Goal: Information Seeking & Learning: Learn about a topic

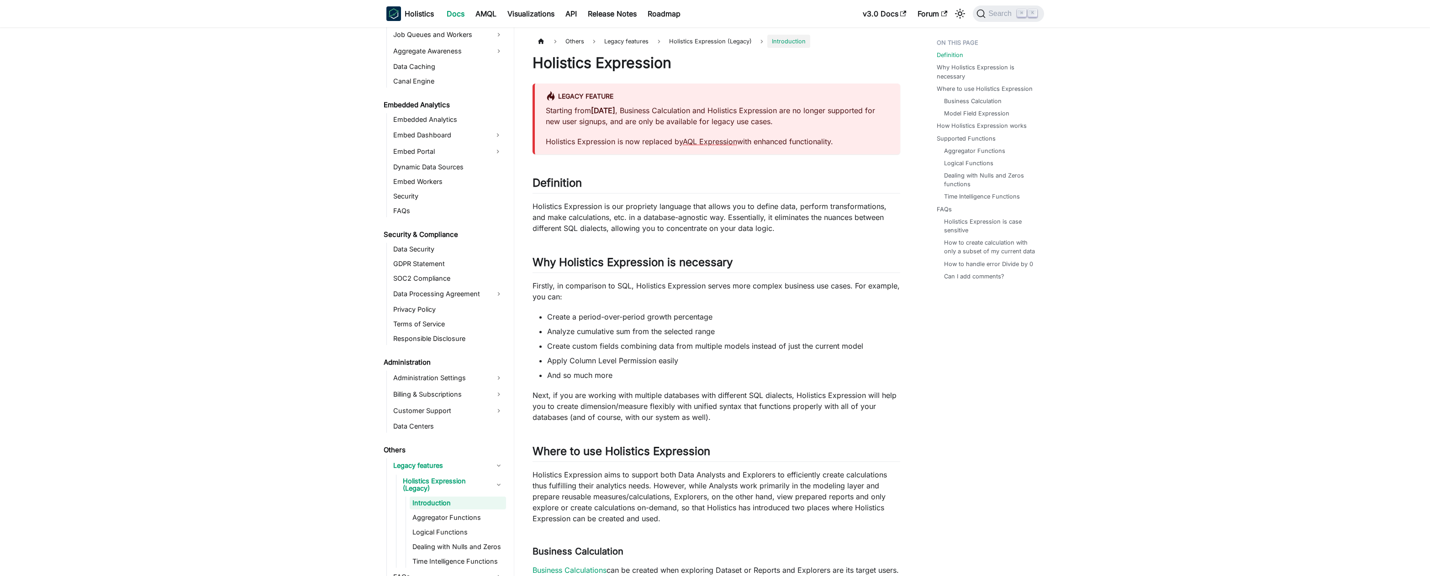
scroll to position [850, 0]
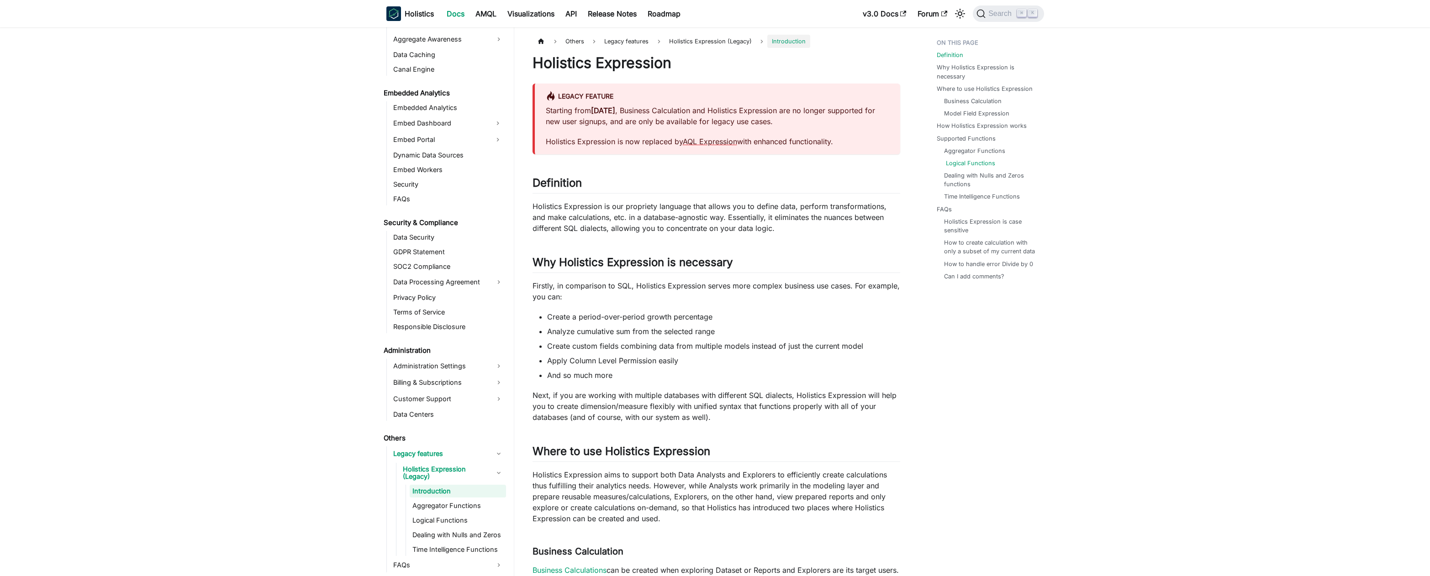
click at [972, 162] on link "Logical Functions" at bounding box center [970, 163] width 49 height 9
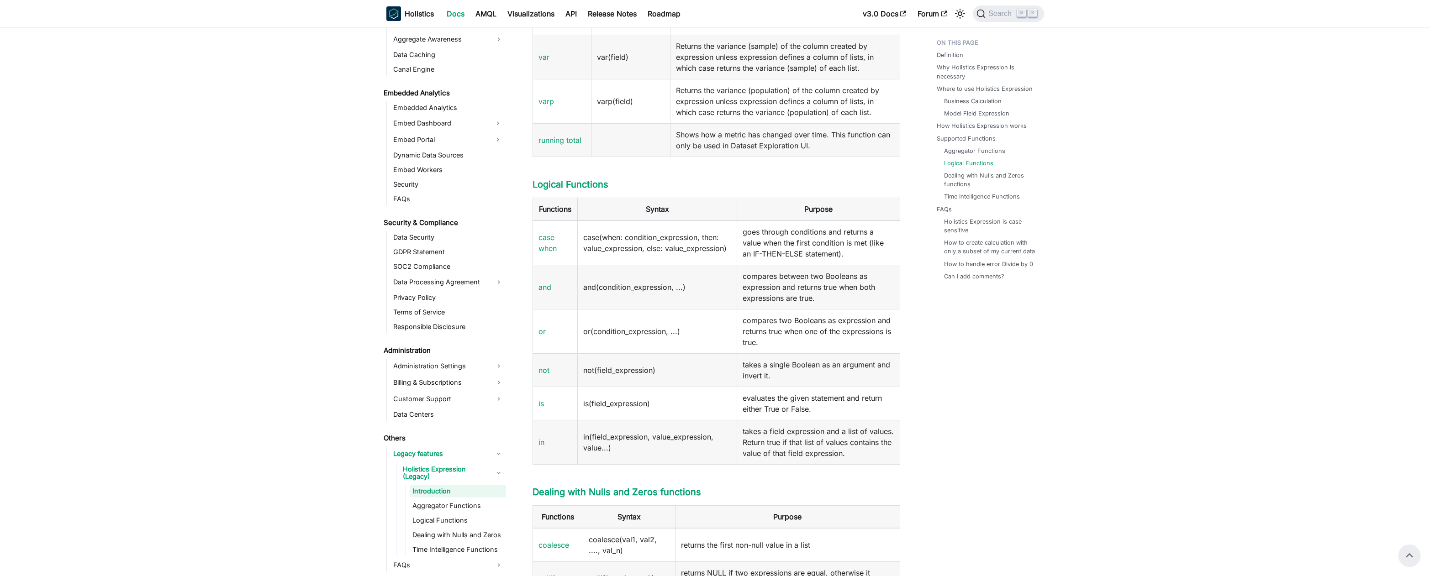
scroll to position [1290, 0]
click at [955, 99] on link "Business Calculation" at bounding box center [975, 101] width 58 height 9
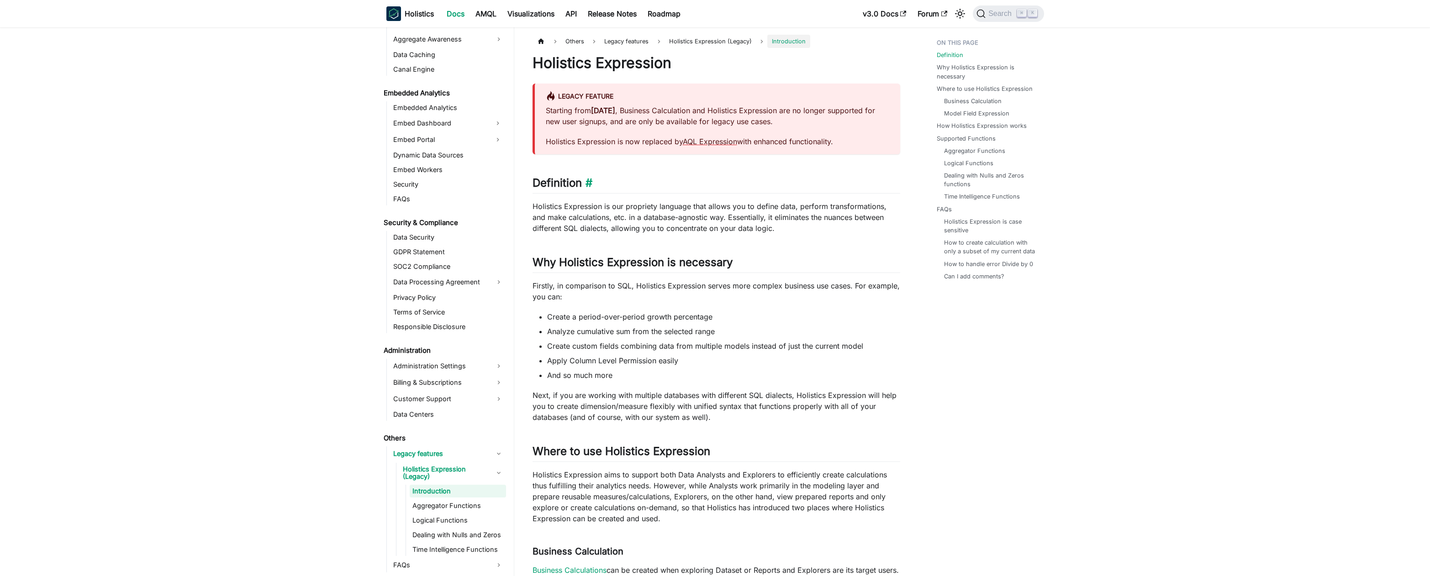
scroll to position [2, 0]
click at [954, 223] on link "Holistics Expression is case sensitive" at bounding box center [991, 225] width 91 height 17
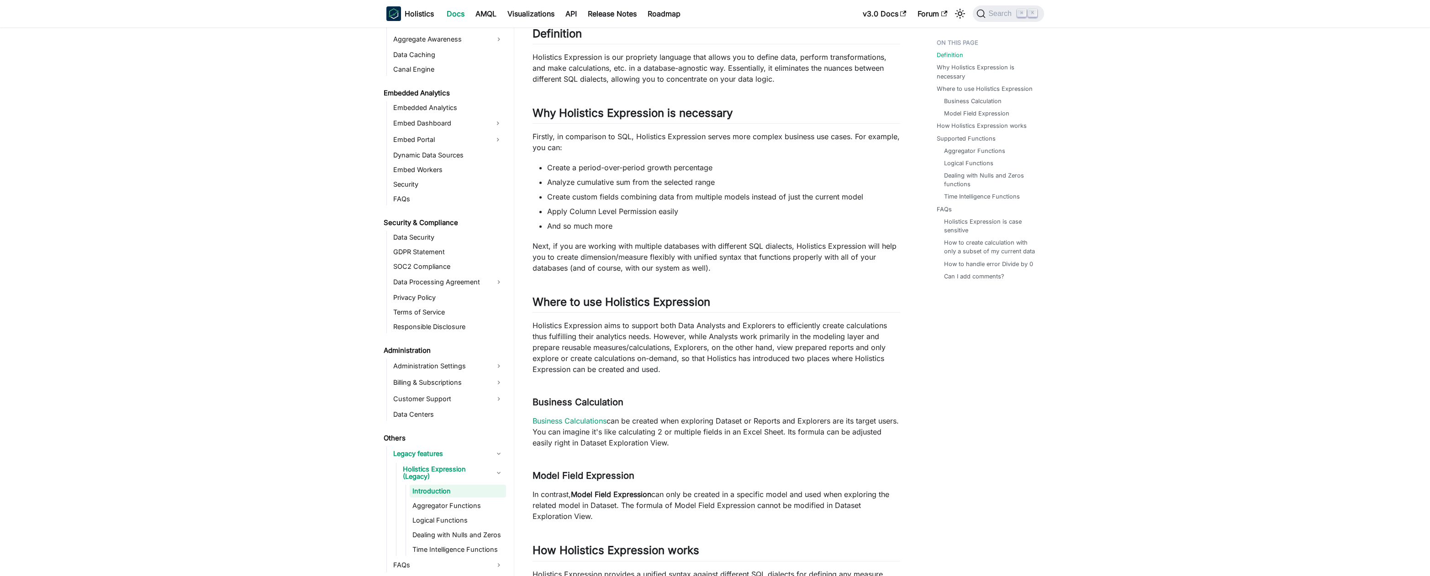
scroll to position [153, 0]
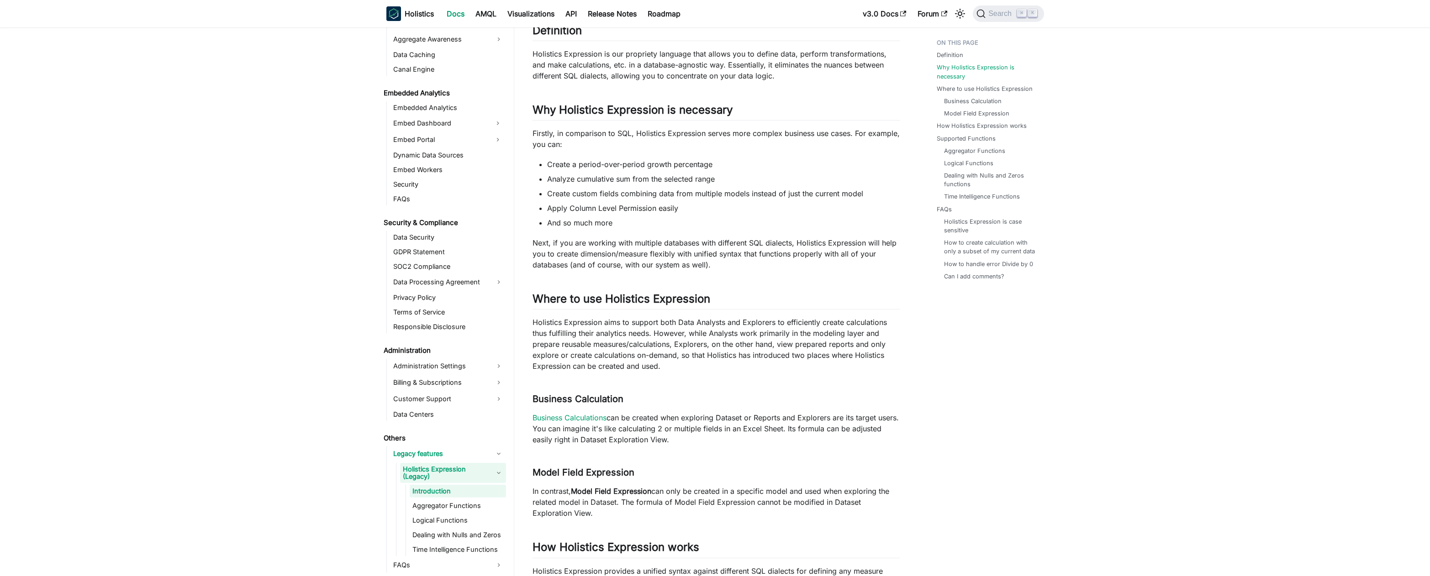
click at [493, 471] on link "Holistics Expression (Legacy)" at bounding box center [453, 473] width 106 height 20
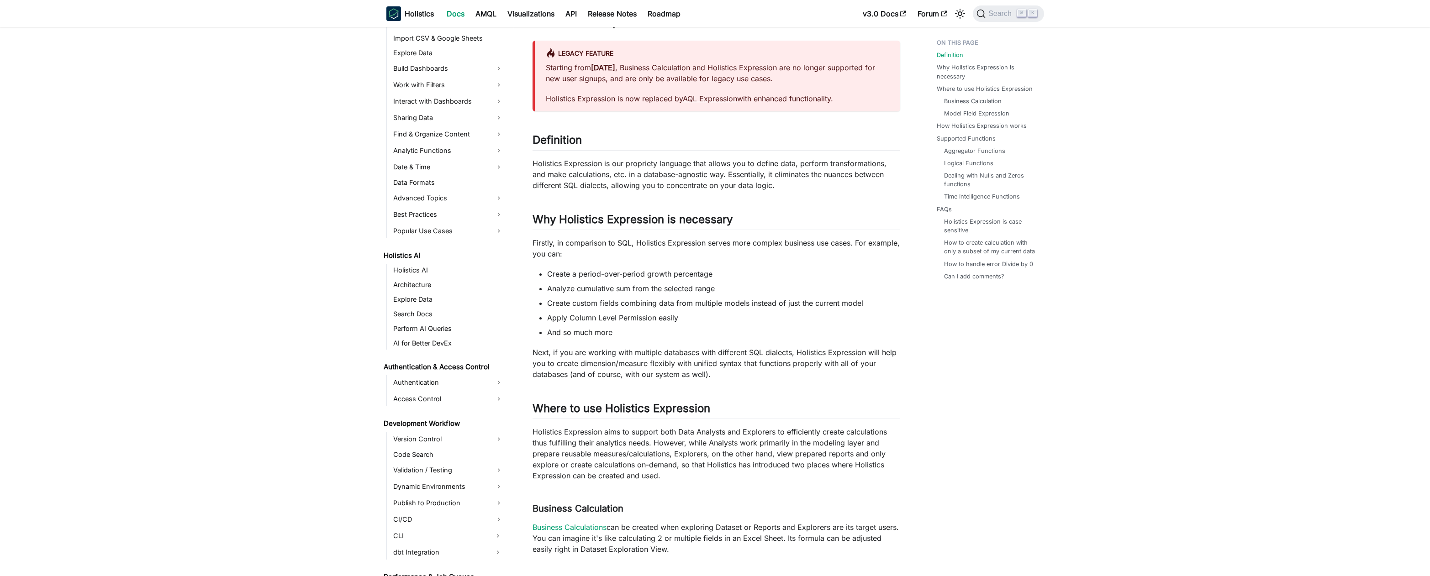
scroll to position [0, 0]
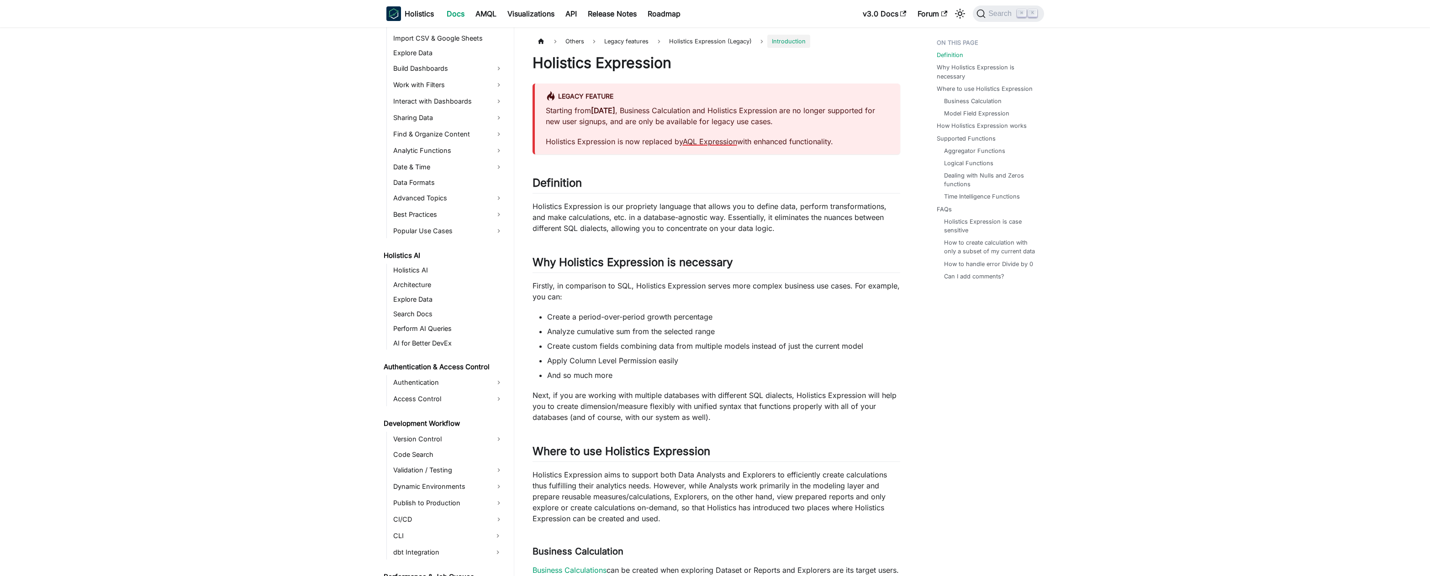
click at [705, 143] on link "AQL Expression" at bounding box center [710, 141] width 54 height 9
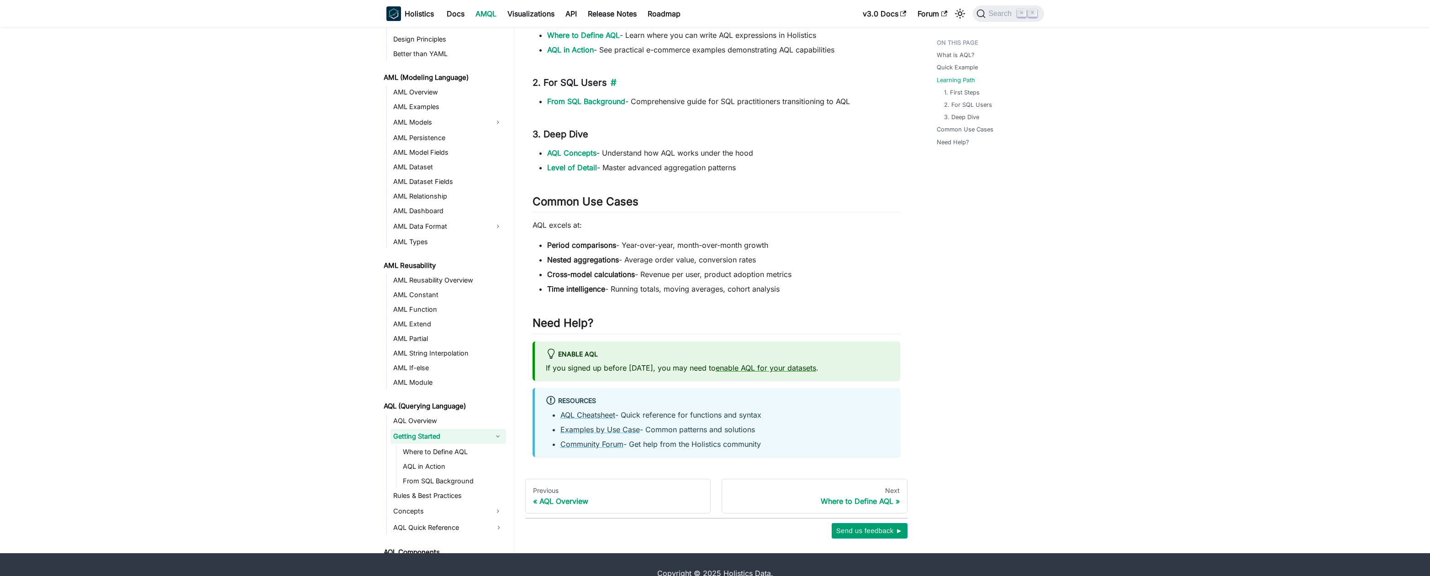
scroll to position [495, 0]
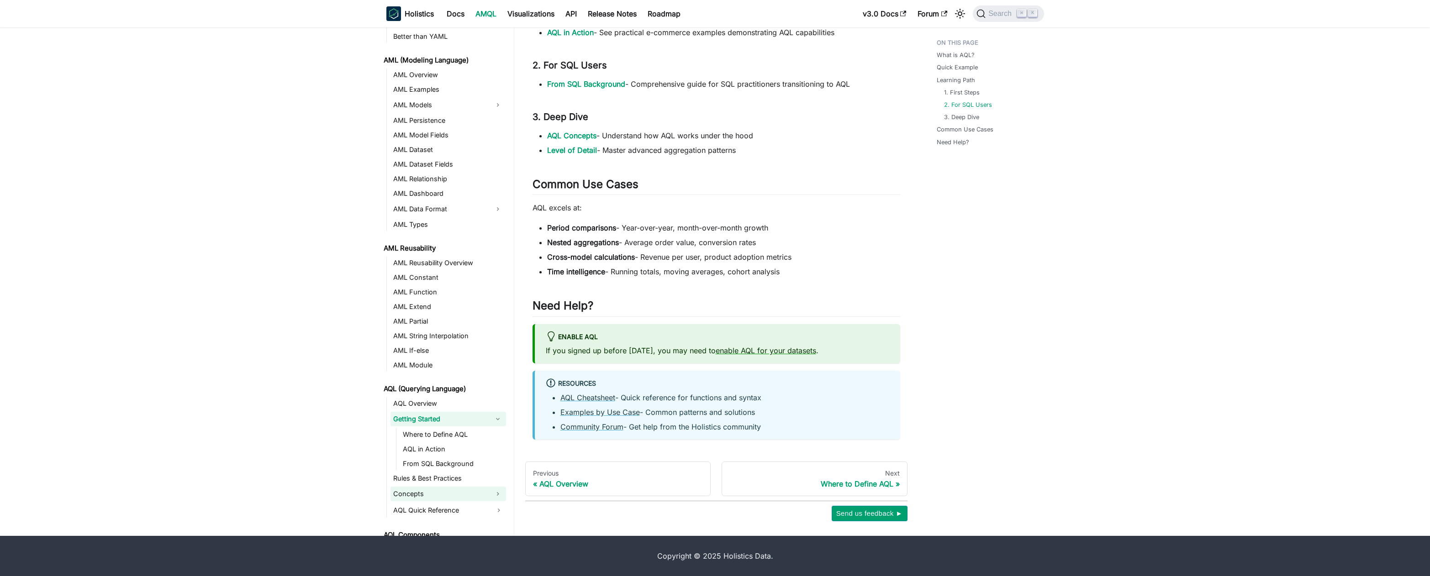
click at [424, 494] on link "Concepts" at bounding box center [439, 494] width 99 height 15
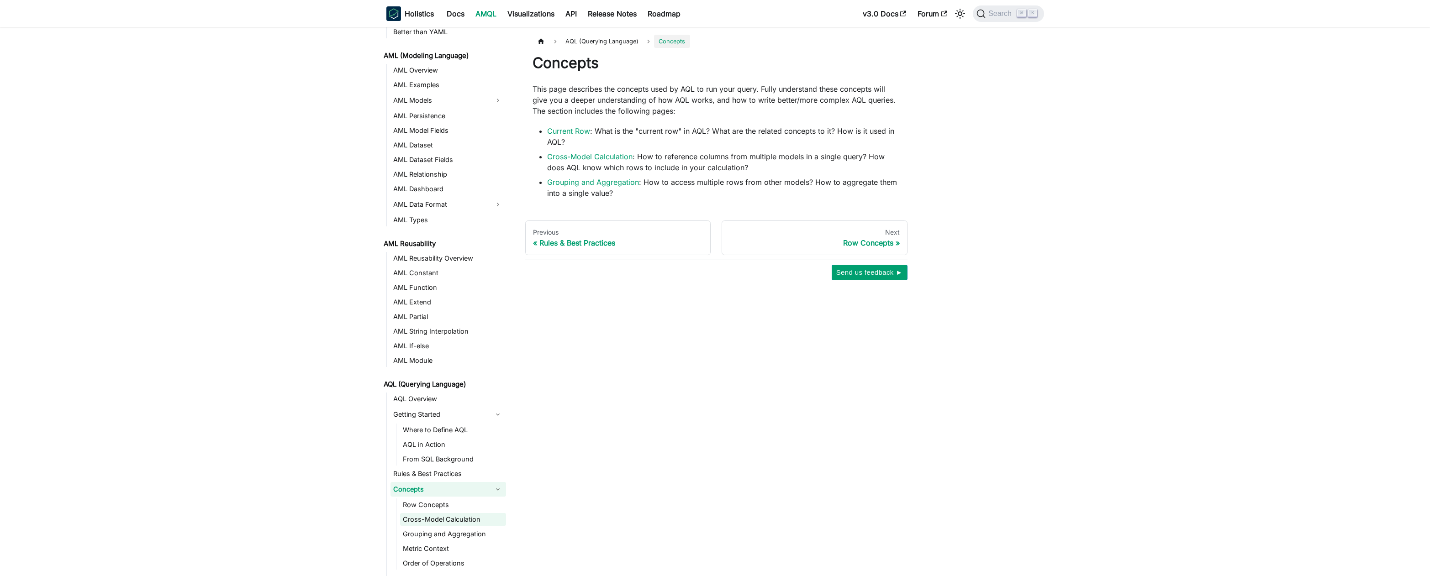
scroll to position [85, 0]
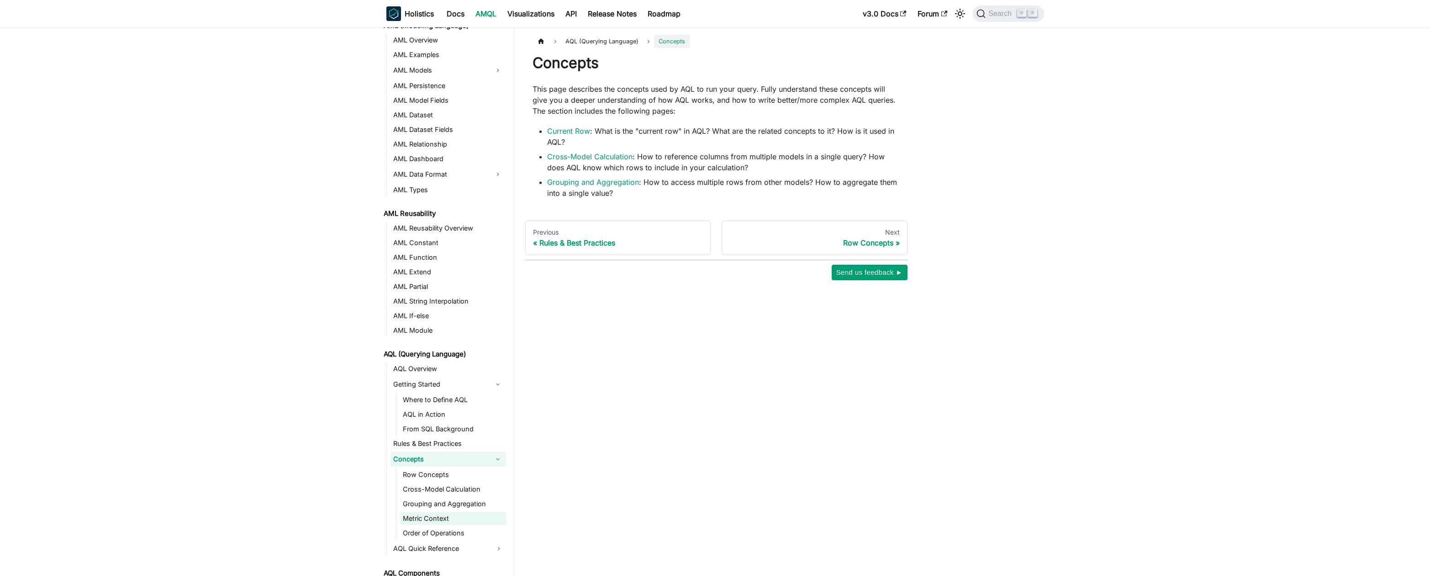
click at [444, 521] on link "Metric Context" at bounding box center [453, 518] width 106 height 13
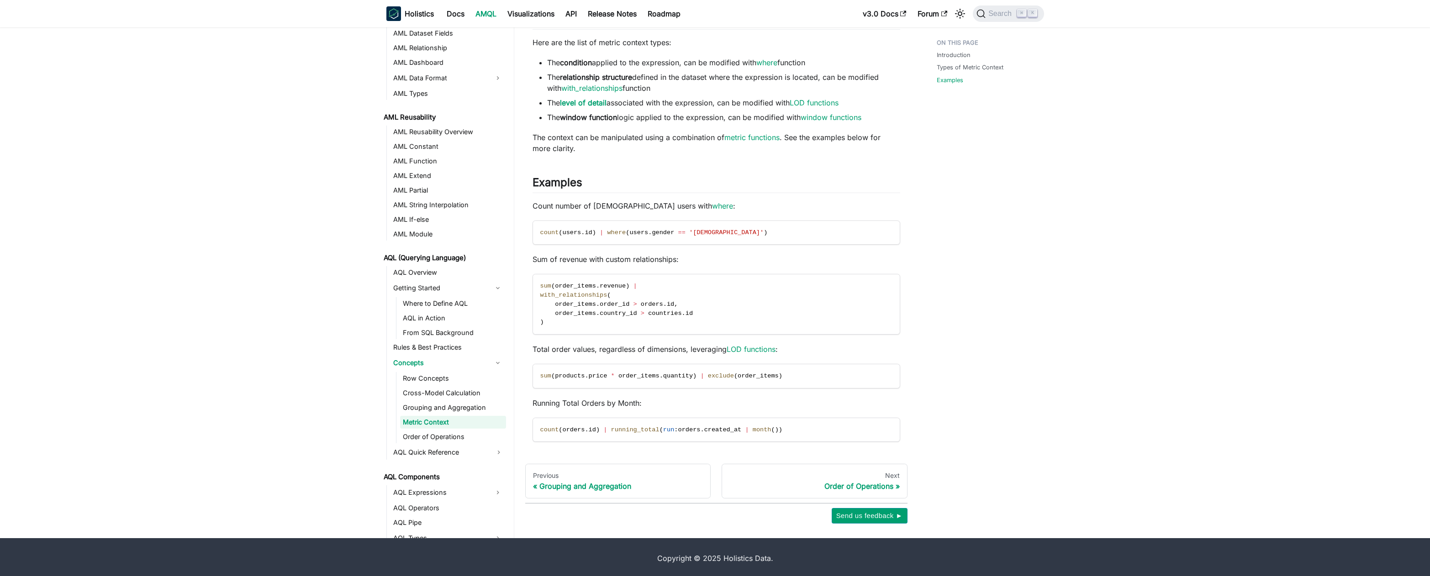
scroll to position [385, 0]
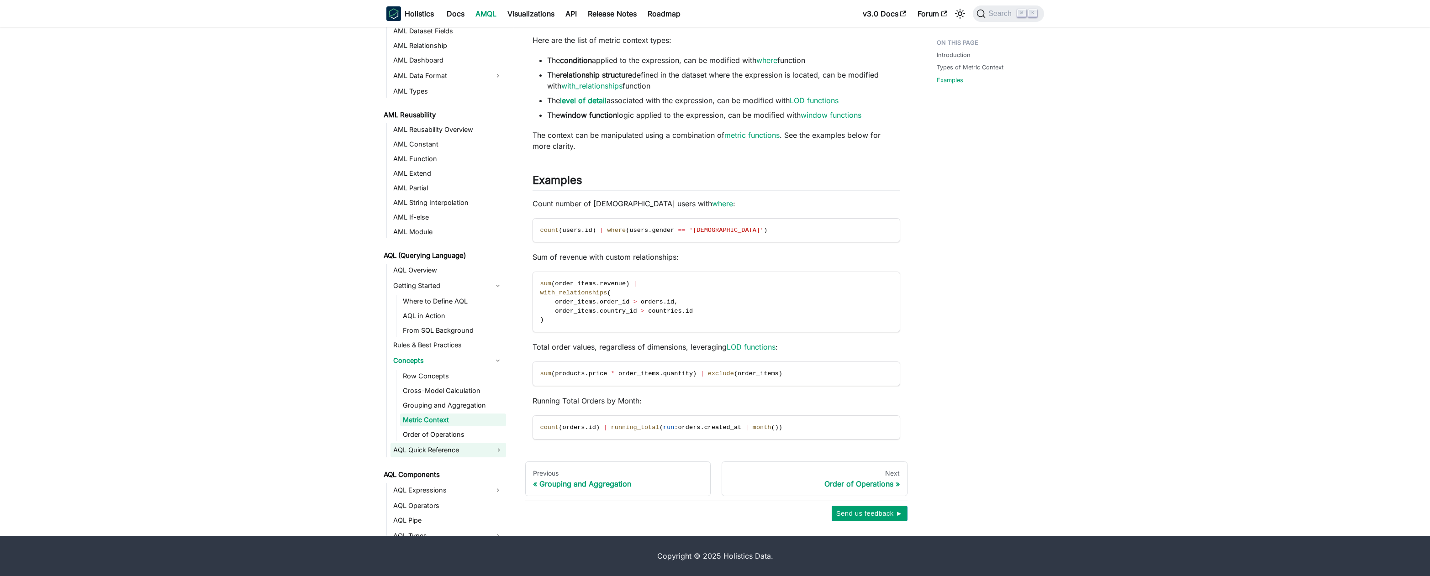
click at [435, 447] on link "AQL Quick Reference" at bounding box center [448, 450] width 116 height 15
click at [450, 465] on link "AQL Cheatsheet - Functions" at bounding box center [453, 465] width 106 height 13
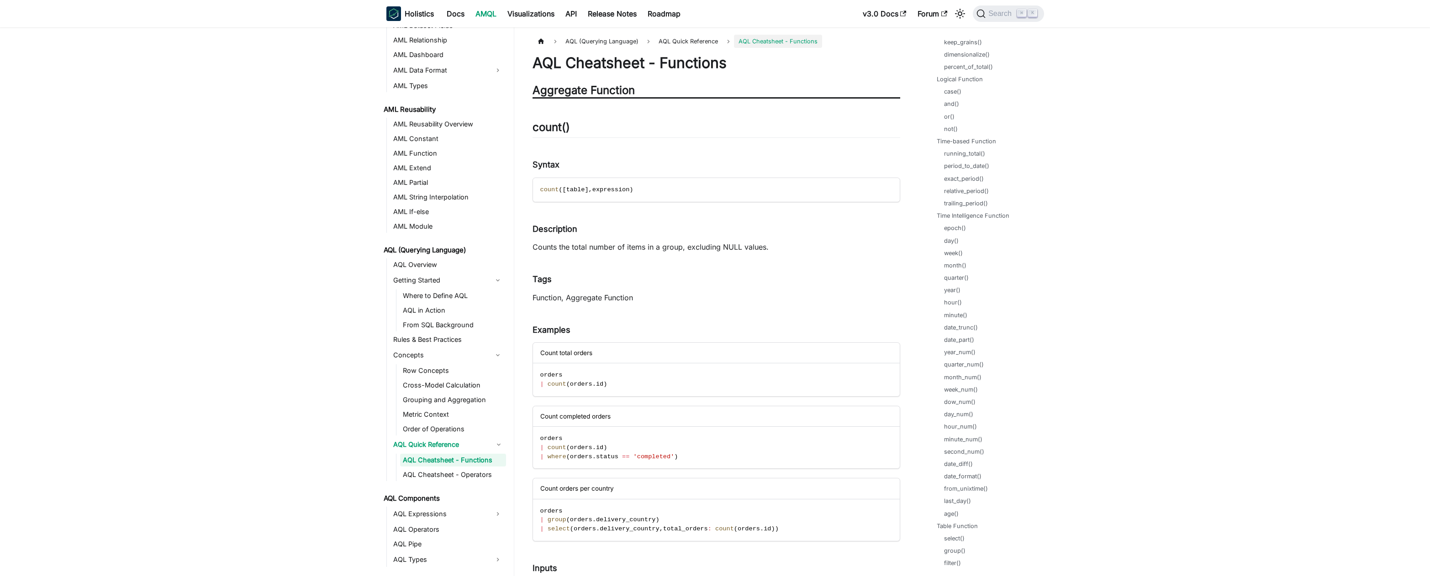
scroll to position [325, 0]
click at [958, 435] on link "date_diff()" at bounding box center [960, 437] width 29 height 9
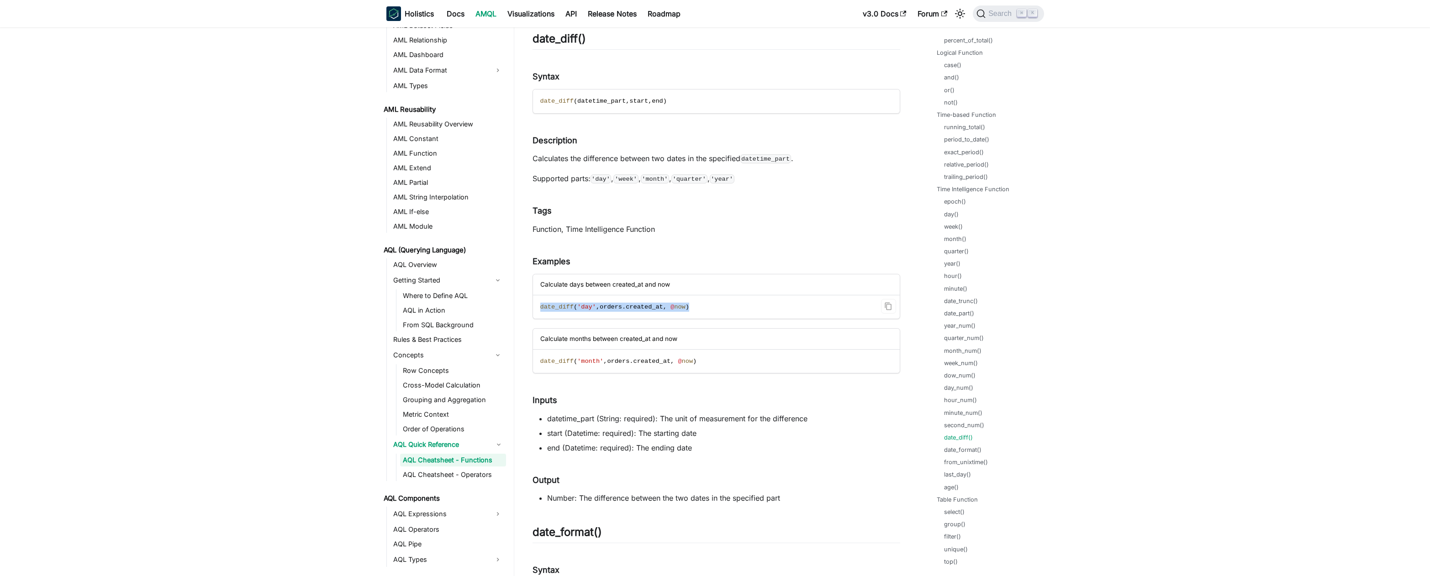
drag, startPoint x: 694, startPoint y: 306, endPoint x: 539, endPoint y: 306, distance: 155.3
click at [539, 306] on code "date_diff ( 'day' , orders . created_at , @ now )" at bounding box center [715, 307] width 365 height 24
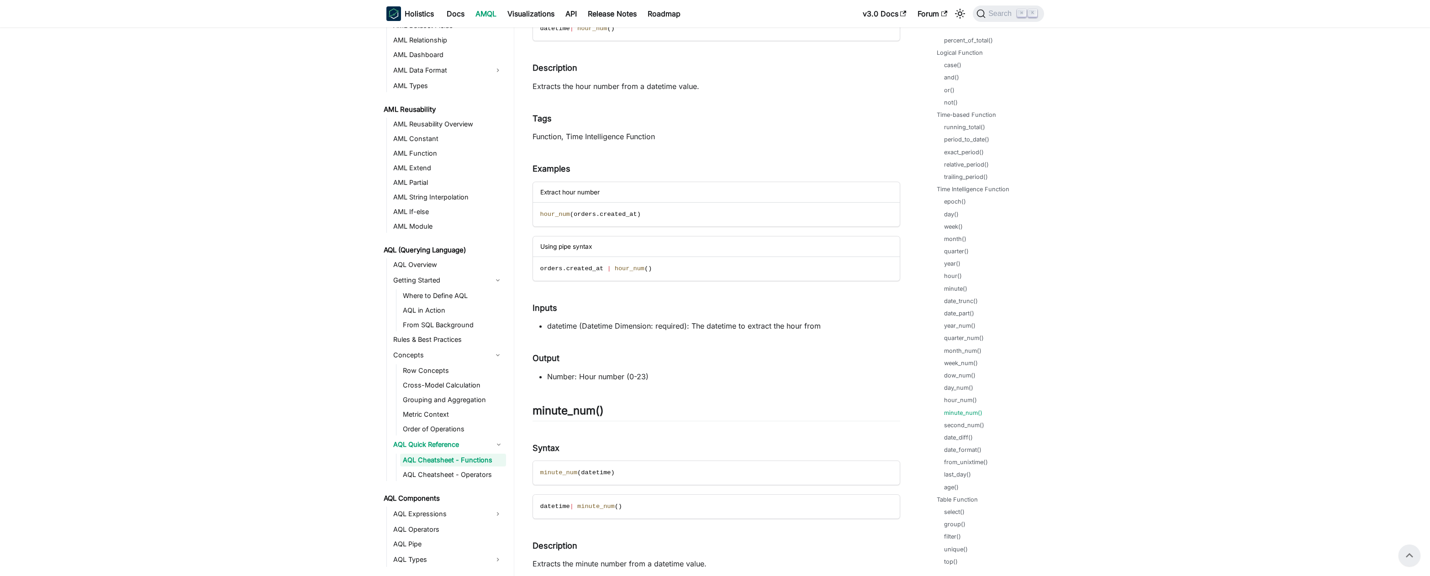
scroll to position [27183, 0]
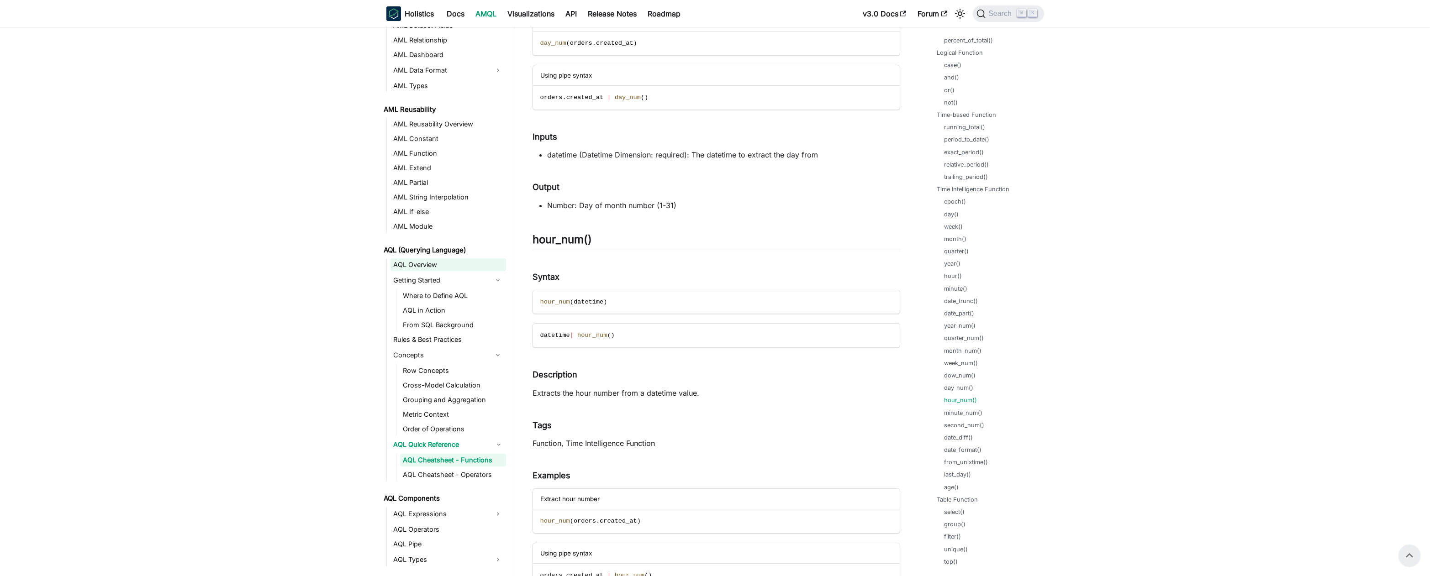
click at [436, 261] on link "AQL Overview" at bounding box center [448, 264] width 116 height 13
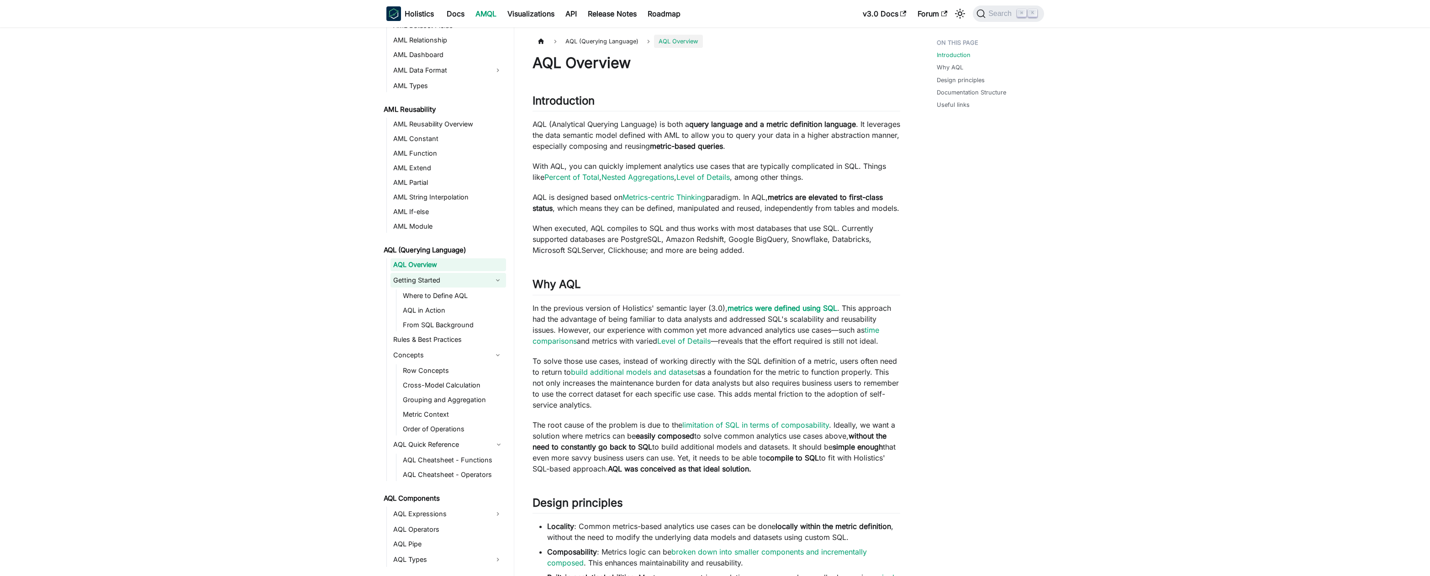
click at [437, 274] on link "Getting Started" at bounding box center [439, 280] width 99 height 15
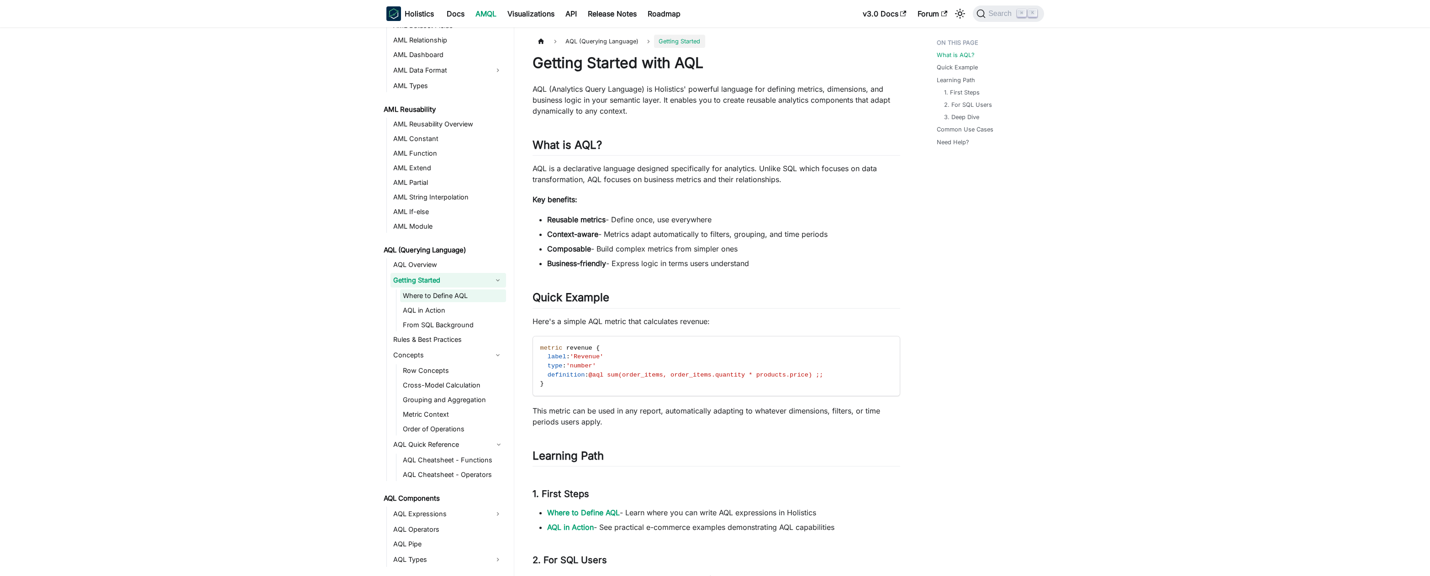
click at [438, 291] on link "Where to Define AQL" at bounding box center [453, 296] width 106 height 13
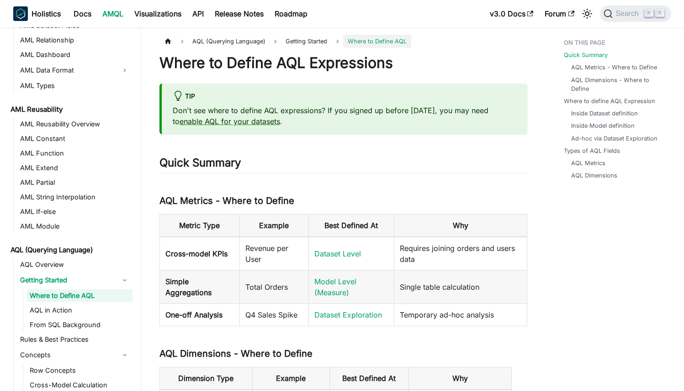
scroll to position [189, 0]
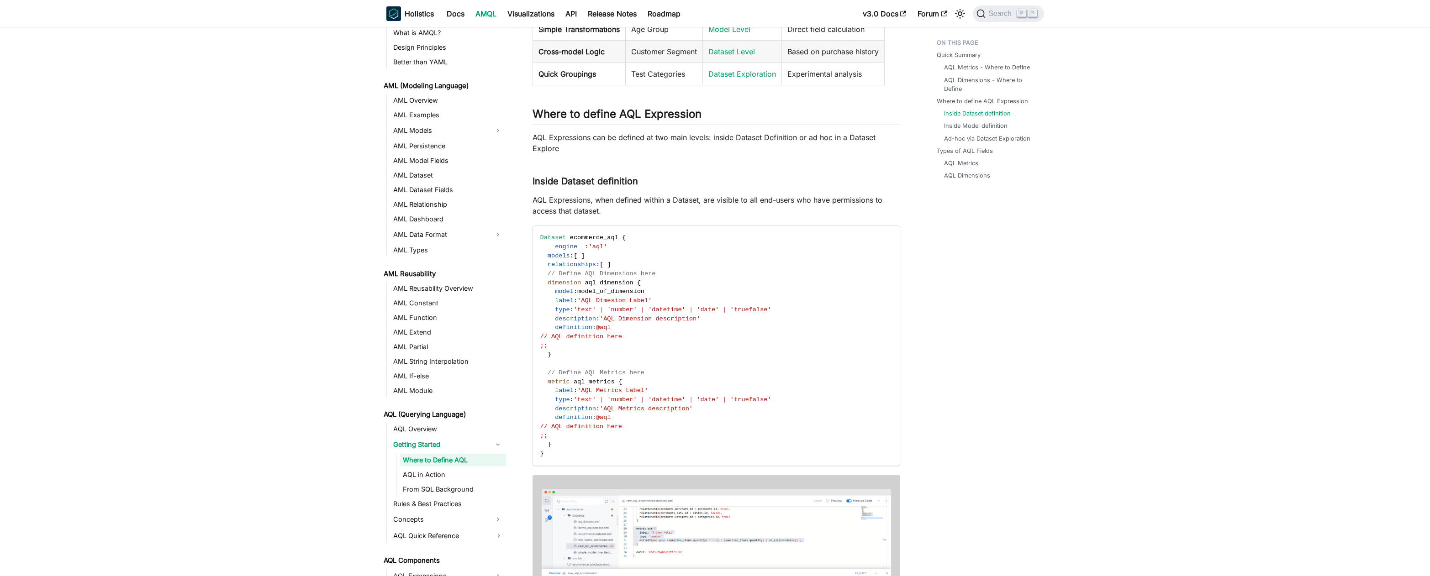
scroll to position [491, 0]
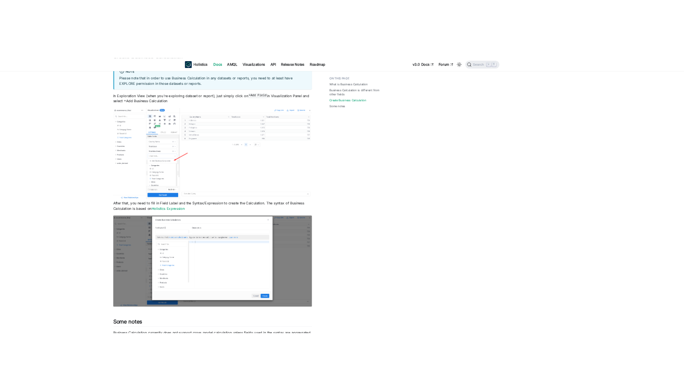
scroll to position [916, 0]
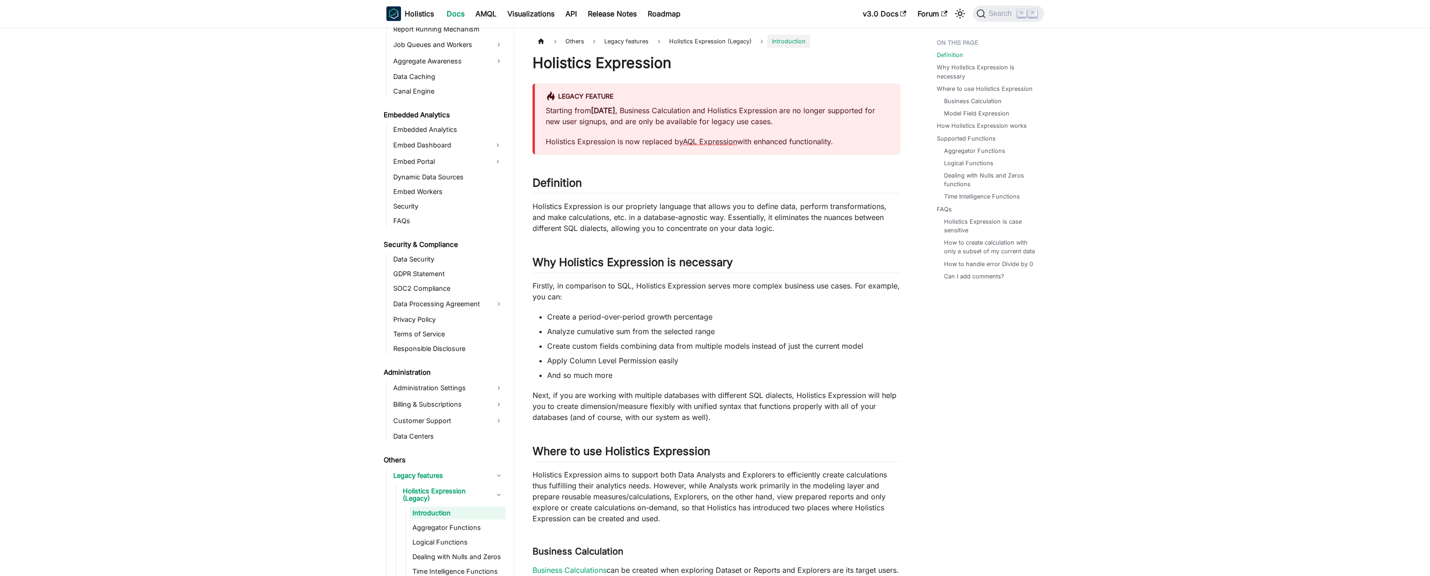
scroll to position [850, 0]
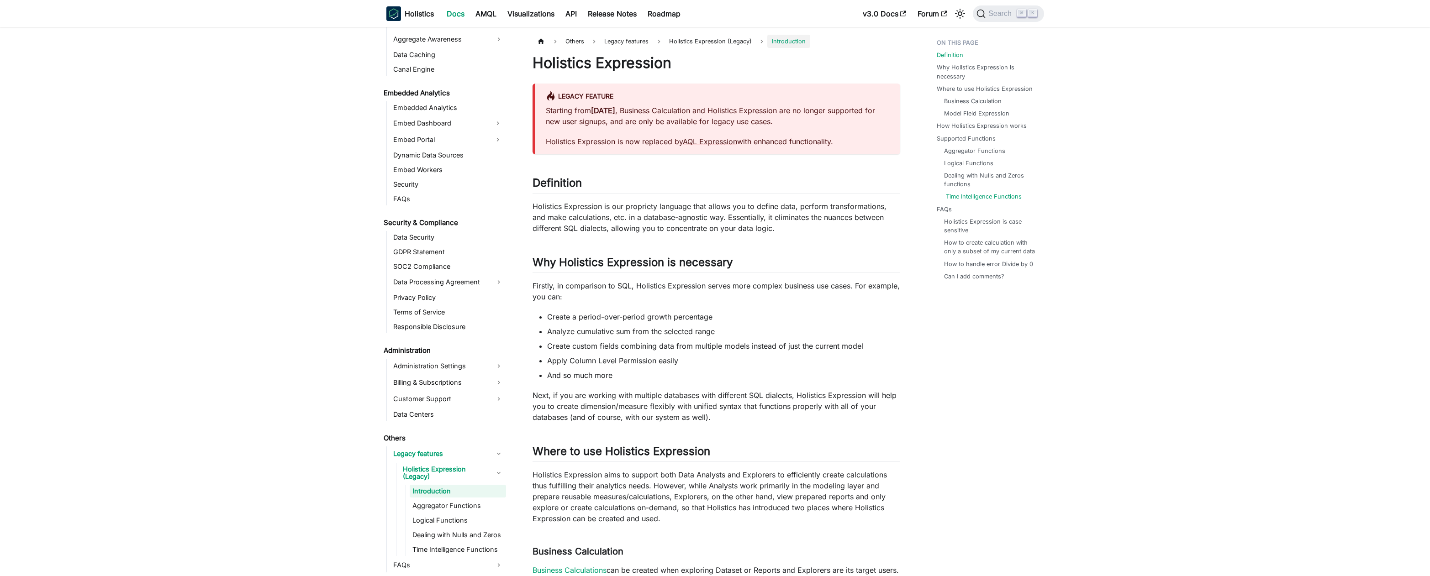
click at [974, 200] on link "Time Intelligence Functions" at bounding box center [984, 196] width 76 height 9
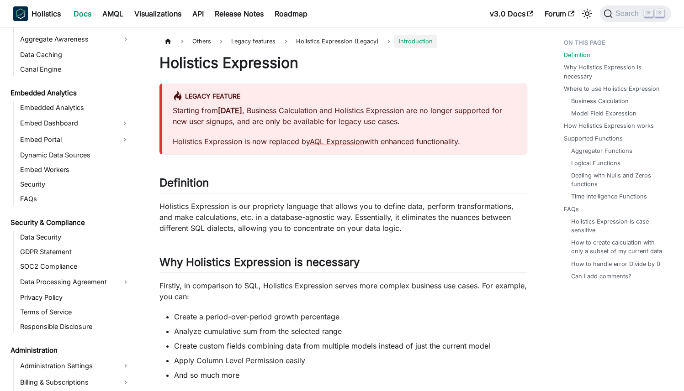
scroll to position [850, 0]
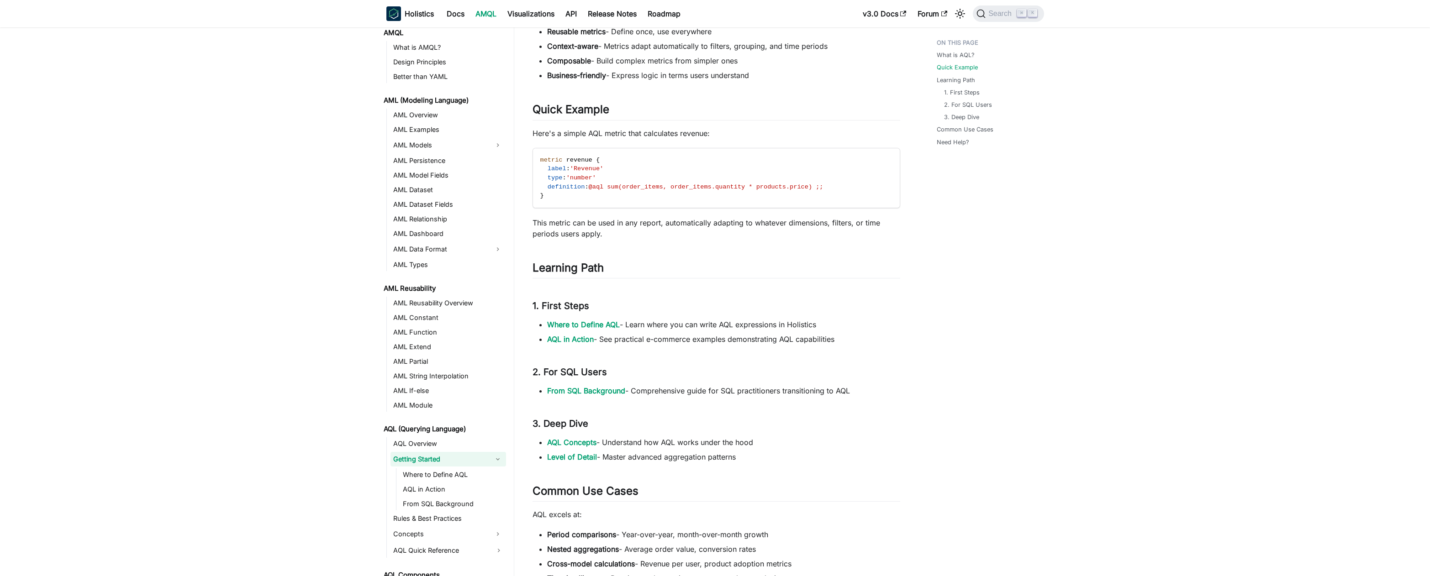
scroll to position [189, 0]
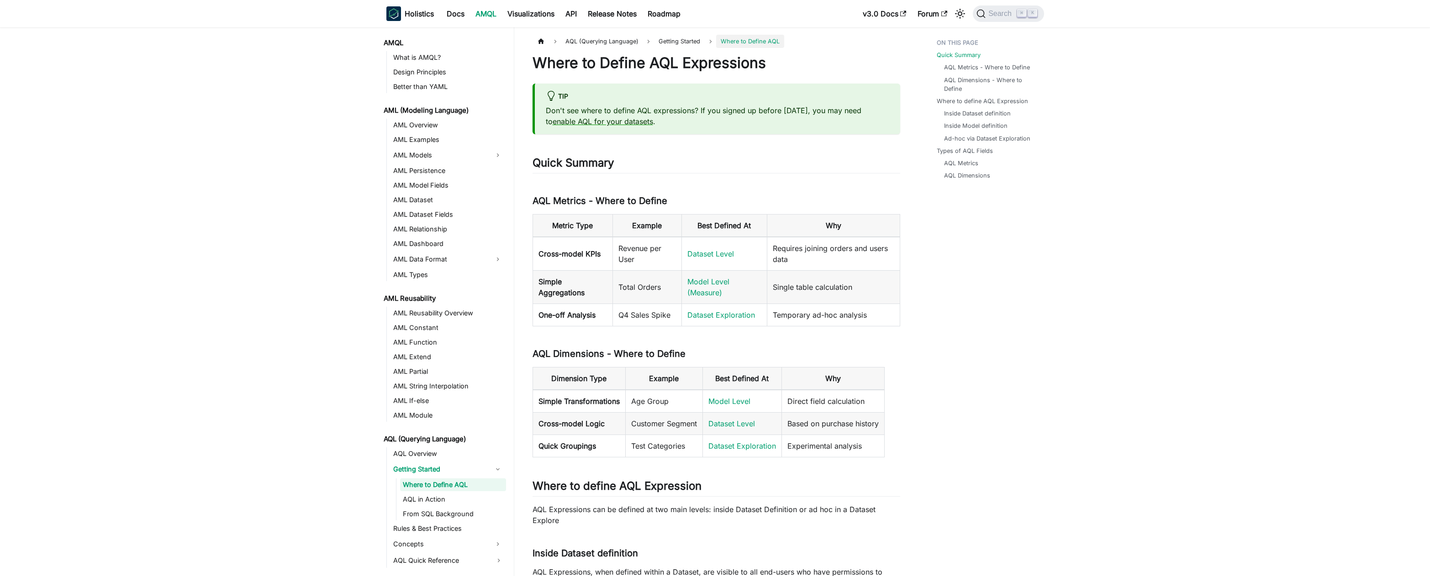
scroll to position [25, 0]
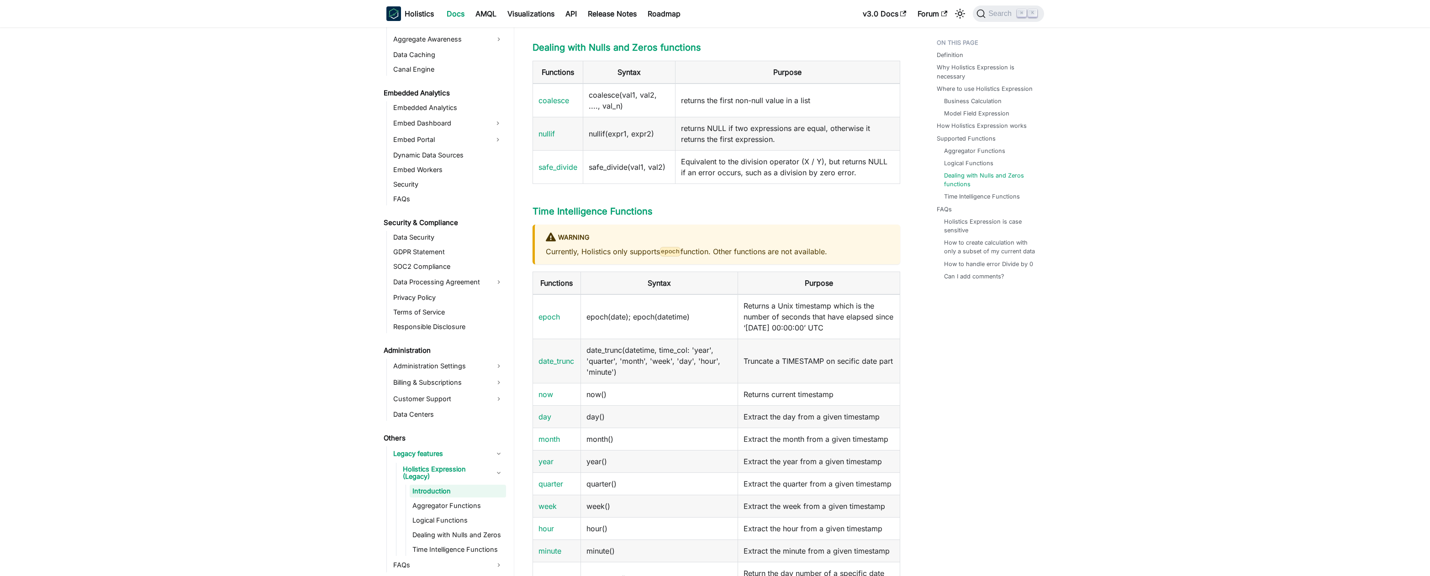
scroll to position [1875, 0]
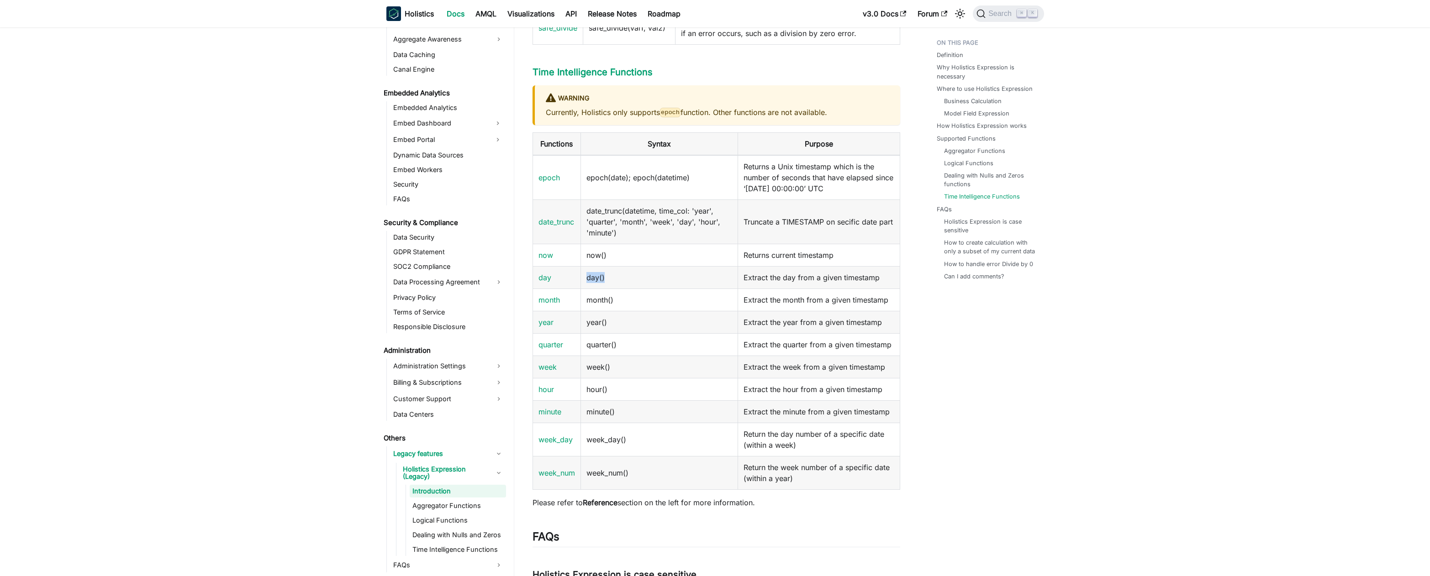
drag, startPoint x: 586, startPoint y: 299, endPoint x: 649, endPoint y: 299, distance: 62.6
click at [649, 289] on td "day()" at bounding box center [659, 277] width 158 height 22
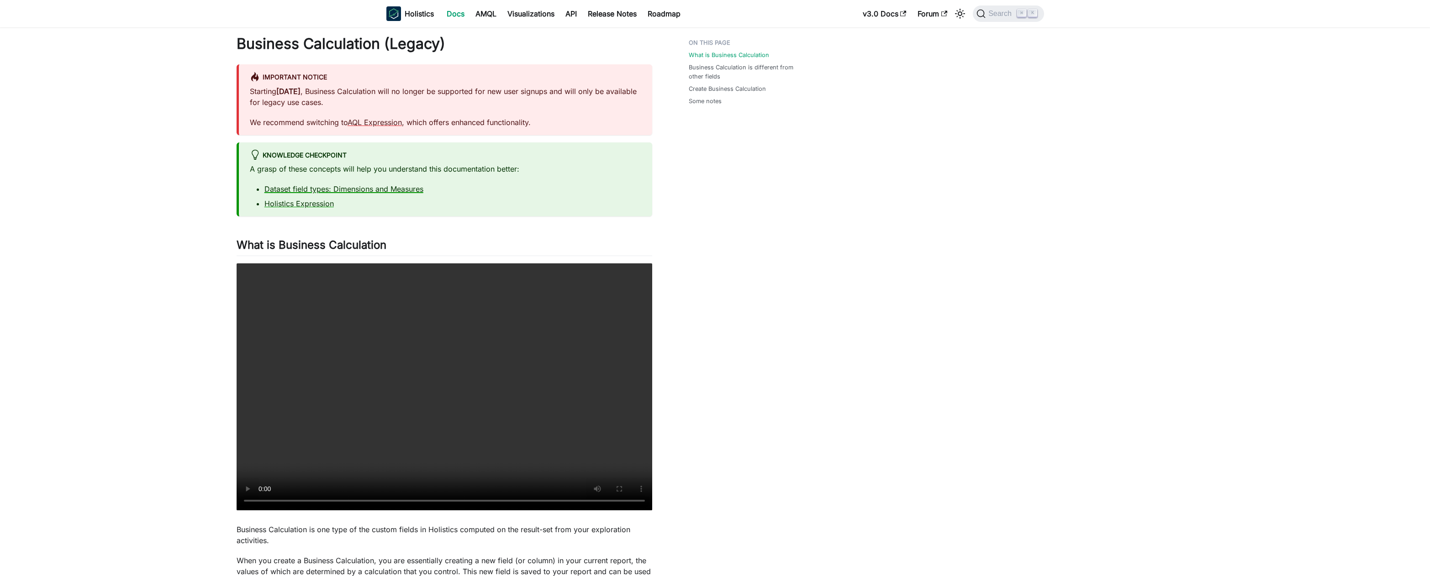
click at [377, 188] on link "Dataset field types: Dimensions and Measures" at bounding box center [343, 188] width 159 height 9
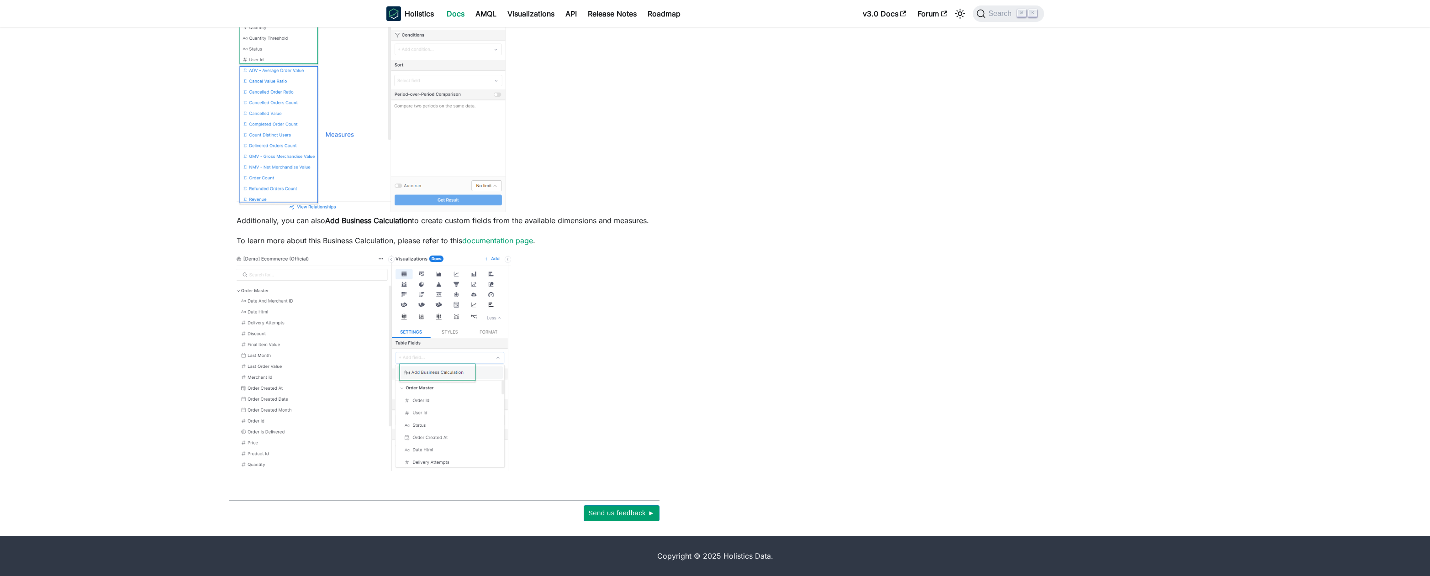
scroll to position [236, 0]
click at [516, 240] on link "documentation page" at bounding box center [497, 240] width 71 height 9
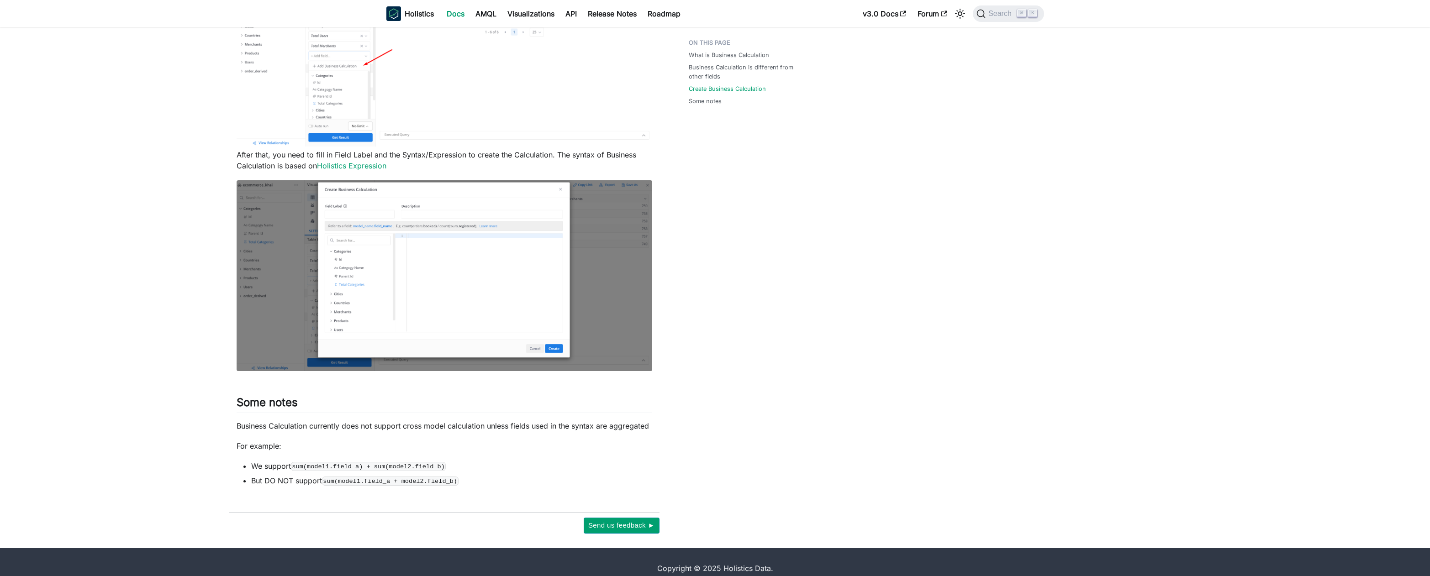
scroll to position [1054, 0]
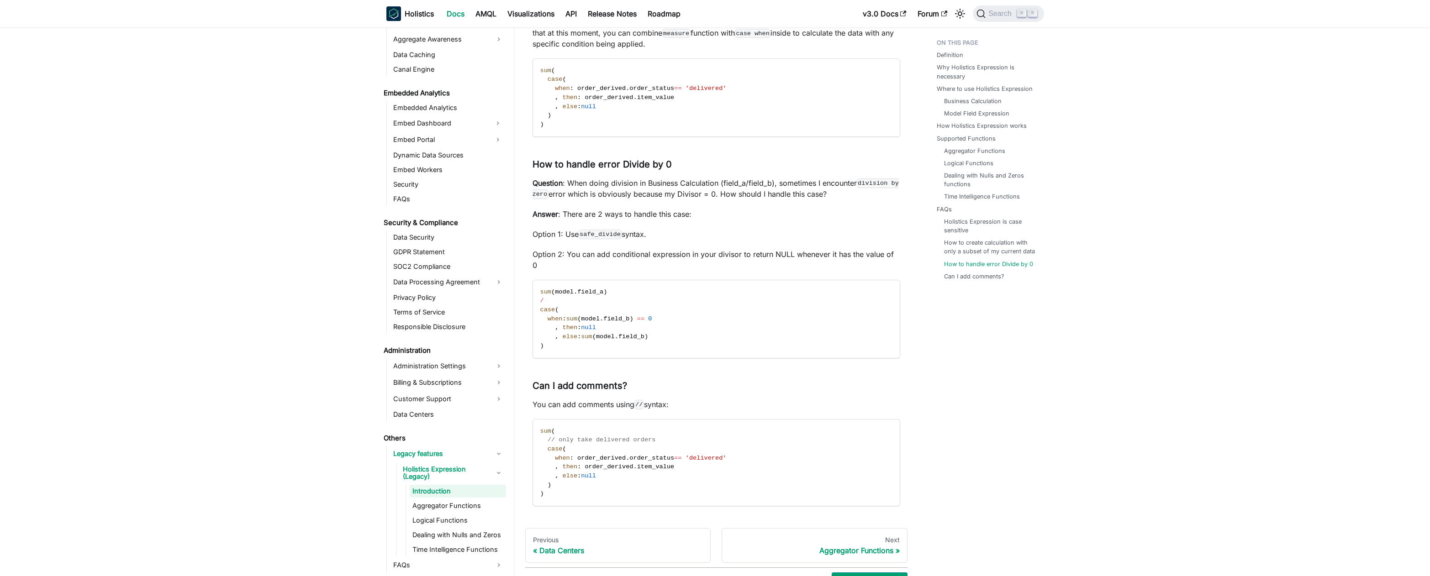
scroll to position [2724, 0]
